Goal: Task Accomplishment & Management: Manage account settings

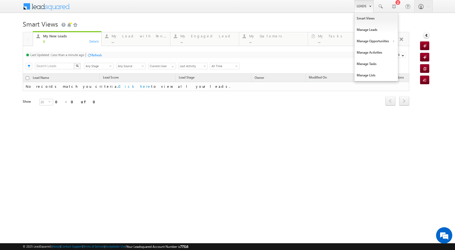
click at [359, 8] on link "Leads" at bounding box center [363, 6] width 19 height 12
click at [377, 41] on link "Manage Opportunities" at bounding box center [375, 40] width 43 height 11
click at [362, 6] on link "Leads" at bounding box center [363, 6] width 19 height 12
click at [389, 38] on link "Manage Opportunities" at bounding box center [375, 40] width 43 height 11
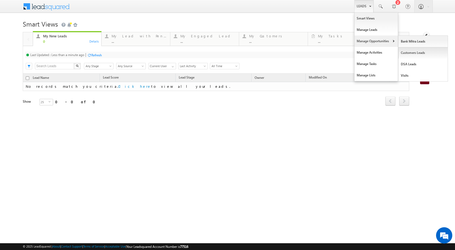
click at [420, 51] on link "Customers Leads" at bounding box center [423, 52] width 50 height 11
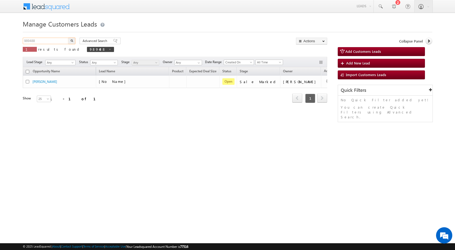
click at [38, 42] on input "989488" at bounding box center [46, 41] width 46 height 6
paste input "23"
type input "989238"
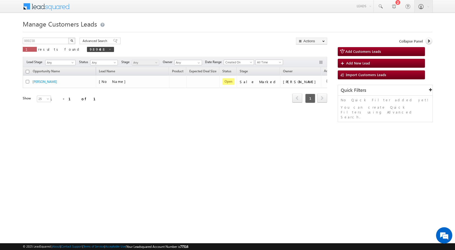
click at [75, 39] on button "button" at bounding box center [71, 41] width 7 height 6
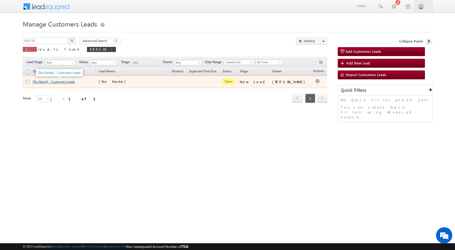
click at [49, 82] on link "[No Name] - Customers Leads" at bounding box center [53, 82] width 42 height 4
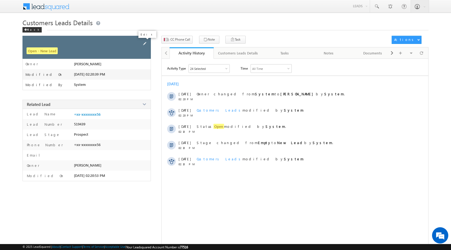
click at [144, 41] on span at bounding box center [145, 44] width 6 height 6
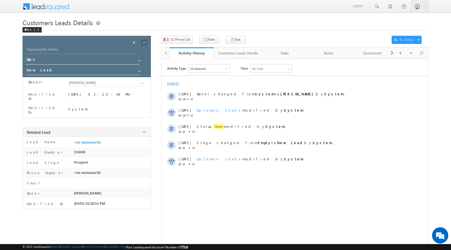
click at [89, 50] on input "Opportunity Name" at bounding box center [83, 50] width 115 height 8
type input "Dinesh Solanki"
click at [146, 43] on span at bounding box center [144, 43] width 6 height 6
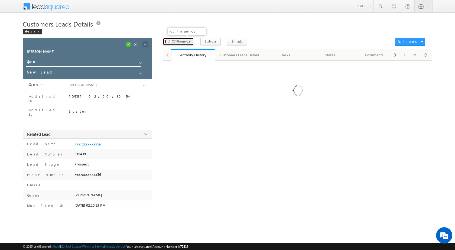
click at [174, 42] on button "CC Phone Call" at bounding box center [178, 42] width 31 height 8
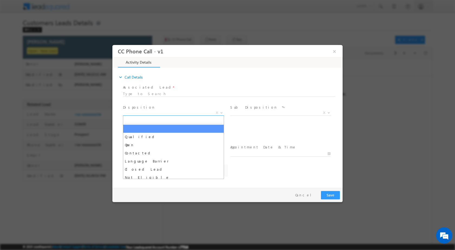
drag, startPoint x: 220, startPoint y: 112, endPoint x: 193, endPoint y: 123, distance: 29.4
click at [220, 112] on b at bounding box center [221, 112] width 3 height 2
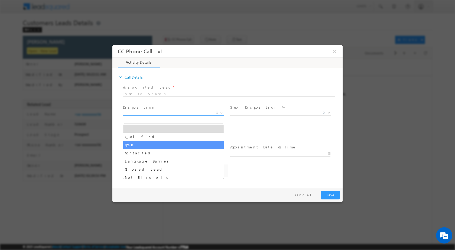
select select "babu.lal1@sgrlimited.in"
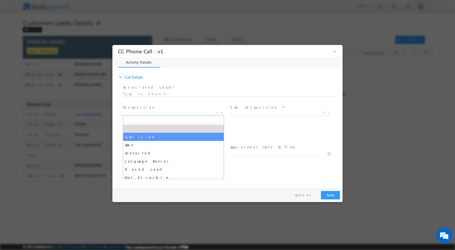
select select "Qualified"
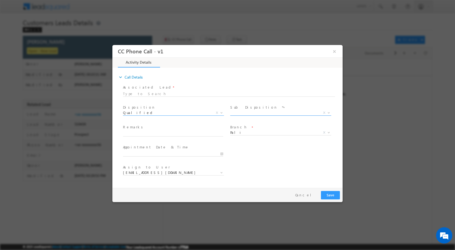
click at [328, 113] on span at bounding box center [327, 112] width 5 height 7
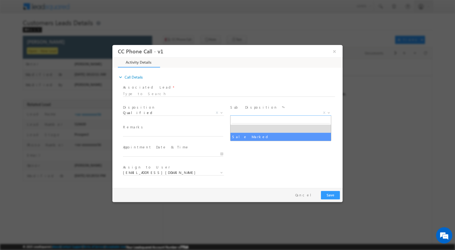
select select "Sale Marked"
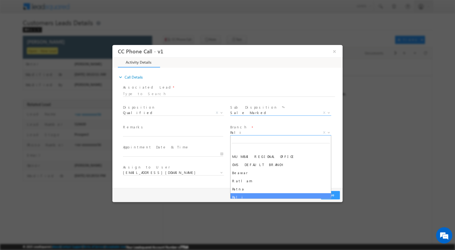
click at [329, 133] on span at bounding box center [327, 132] width 5 height 7
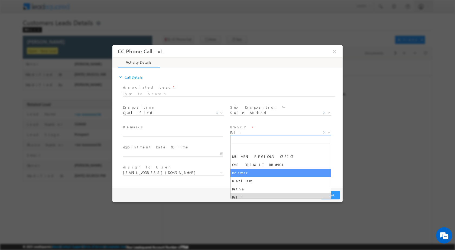
select select "Beawar"
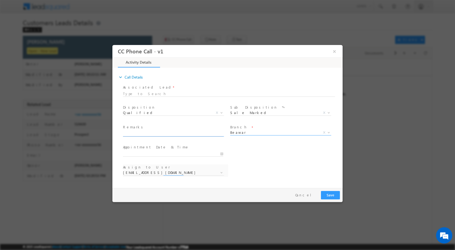
select select "balwant.singh1@sgrlimited.in"
click at [193, 134] on input "text" at bounding box center [173, 133] width 100 height 5
click at [230, 156] on div "User Branch * Appointment Date & Time *" at bounding box center [232, 153] width 221 height 20
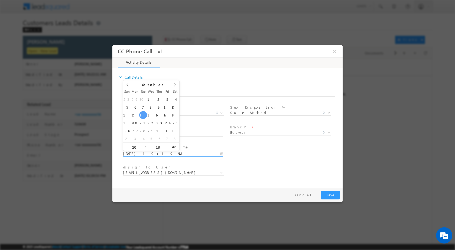
click at [218, 153] on input "10/14/2025 10:19 AM" at bounding box center [173, 153] width 100 height 5
type input "10/15/2025 10:19 AM"
type input "12"
type input "10/15/2025 12:19 AM"
click at [160, 149] on div "19" at bounding box center [157, 146] width 22 height 8
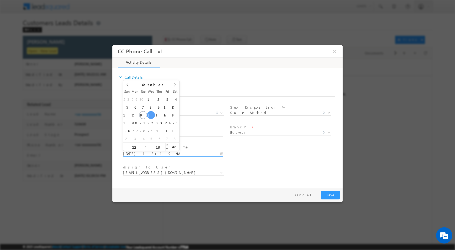
click at [156, 146] on input "19" at bounding box center [157, 147] width 22 height 4
type input "00"
type input "10/15/2025 12:00 PM"
click at [172, 146] on span "PM" at bounding box center [174, 146] width 10 height 8
click at [291, 157] on div "User Branch * Appointment Date & Time * 10/15/2025 12:00 PM" at bounding box center [232, 153] width 221 height 20
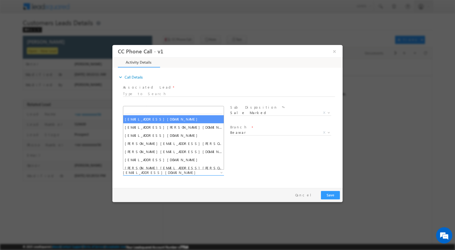
click at [218, 172] on span at bounding box center [220, 172] width 5 height 7
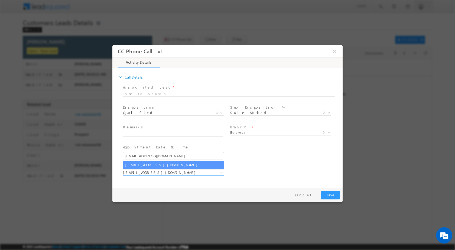
type input "raju.kathat@sgrlimited.in"
select select "raju.kathat@sgrlimited.in"
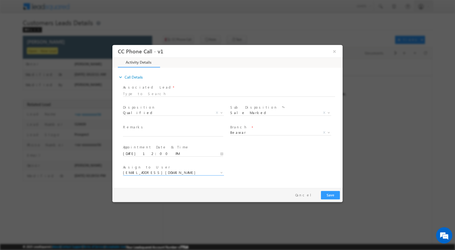
click at [140, 130] on div "Remarks *" at bounding box center [175, 130] width 105 height 12
click at [140, 131] on input "text" at bounding box center [173, 133] width 100 height 5
paste input "14/10-Customer name is DINESH SOLANKI Customer age is 35 yrs loan type is Const…"
type input "14/10-Customer name is DINESH SOLANKI Customer age is 35 yrs loan type is Const…"
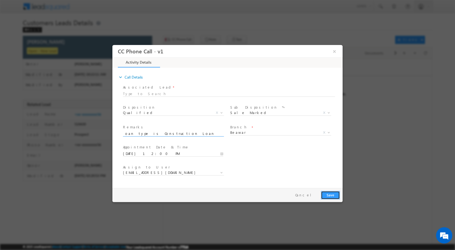
click at [333, 193] on button "Save" at bounding box center [330, 195] width 19 height 8
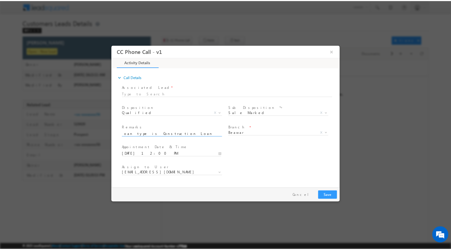
scroll to position [0, 0]
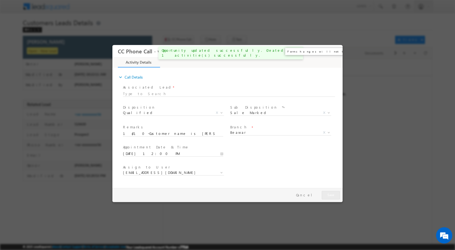
click at [336, 51] on button "×" at bounding box center [334, 51] width 9 height 10
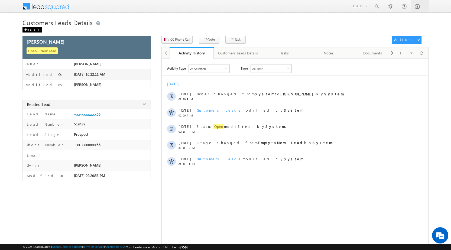
click at [32, 28] on div "Back" at bounding box center [31, 29] width 19 height 5
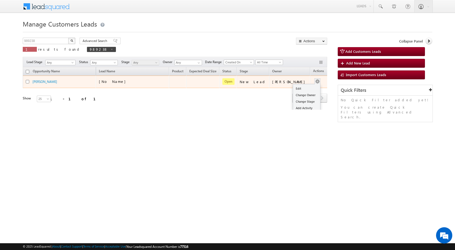
click at [314, 80] on span at bounding box center [317, 81] width 6 height 6
click at [314, 84] on button "button" at bounding box center [316, 81] width 5 height 5
click at [293, 87] on link "Edit" at bounding box center [306, 88] width 27 height 6
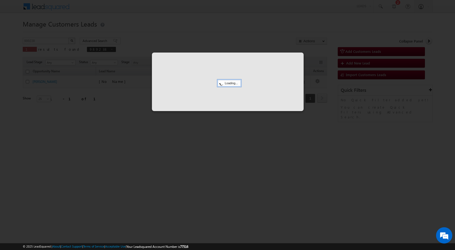
click at [276, 108] on div at bounding box center [228, 82] width 152 height 58
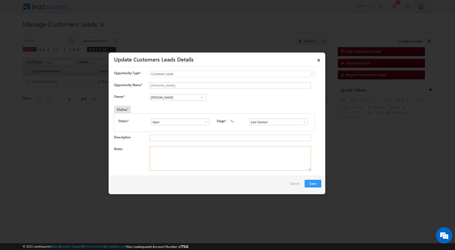
click at [182, 156] on textarea "Notes" at bounding box center [229, 158] width 161 height 24
paste textarea "14/10-Customer name is DINESH SOLANKI Customer age is 35 yrs loan type is Const…"
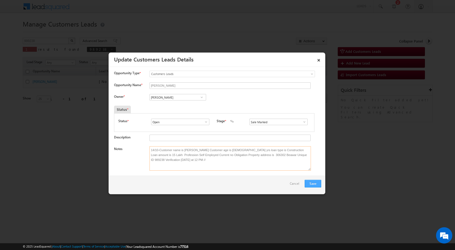
type textarea "14/10-Customer name is DINESH SOLANKI Customer age is 35 yrs loan type is Const…"
click at [313, 184] on button "Save" at bounding box center [312, 184] width 17 height 8
